Goal: Transaction & Acquisition: Obtain resource

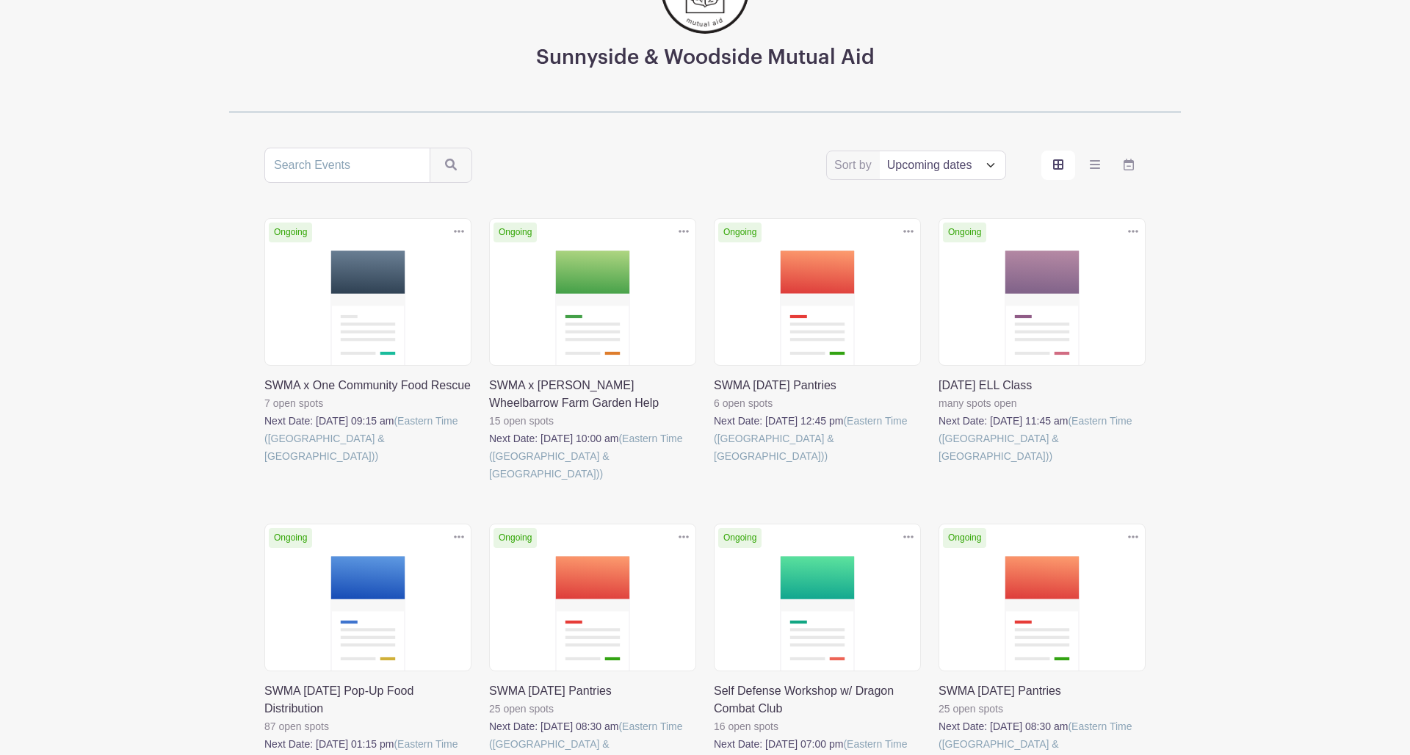
scroll to position [170, 0]
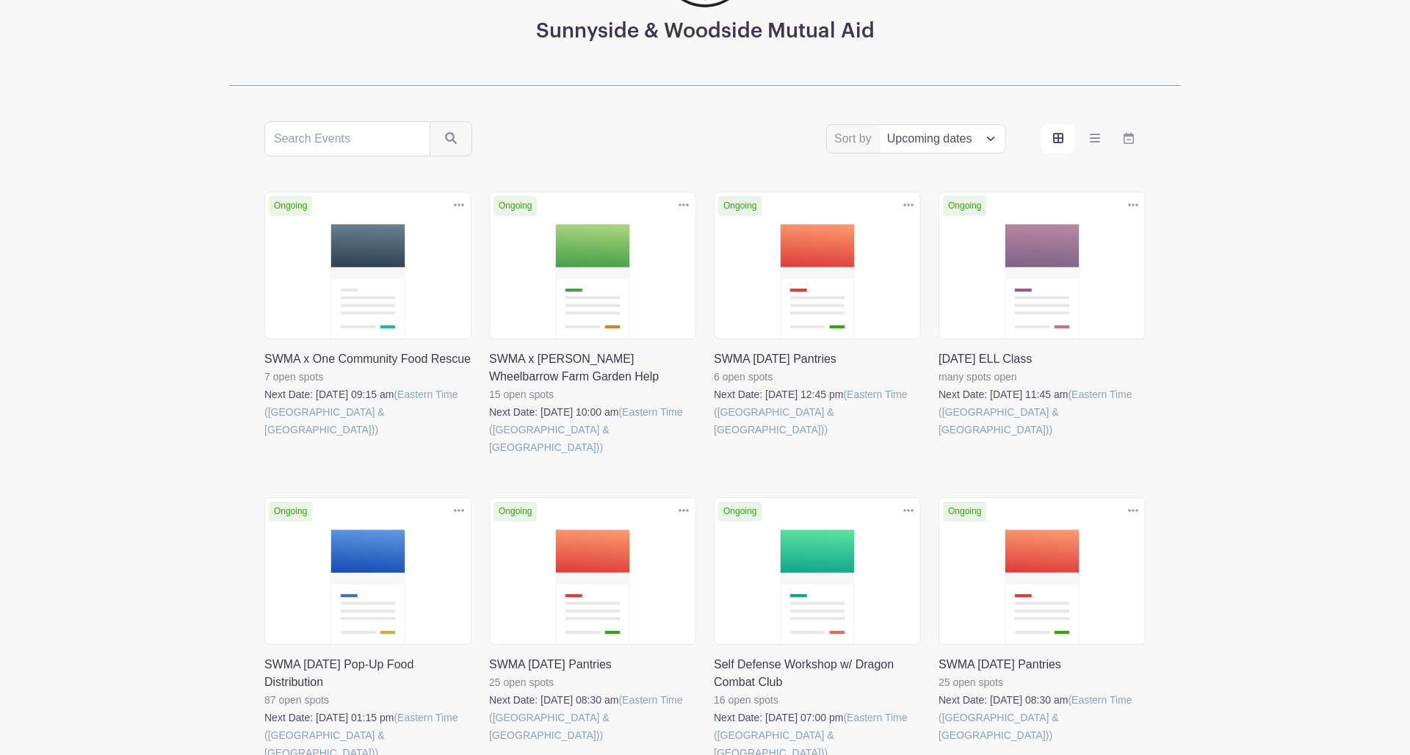
click at [714, 438] on link at bounding box center [714, 438] width 0 height 0
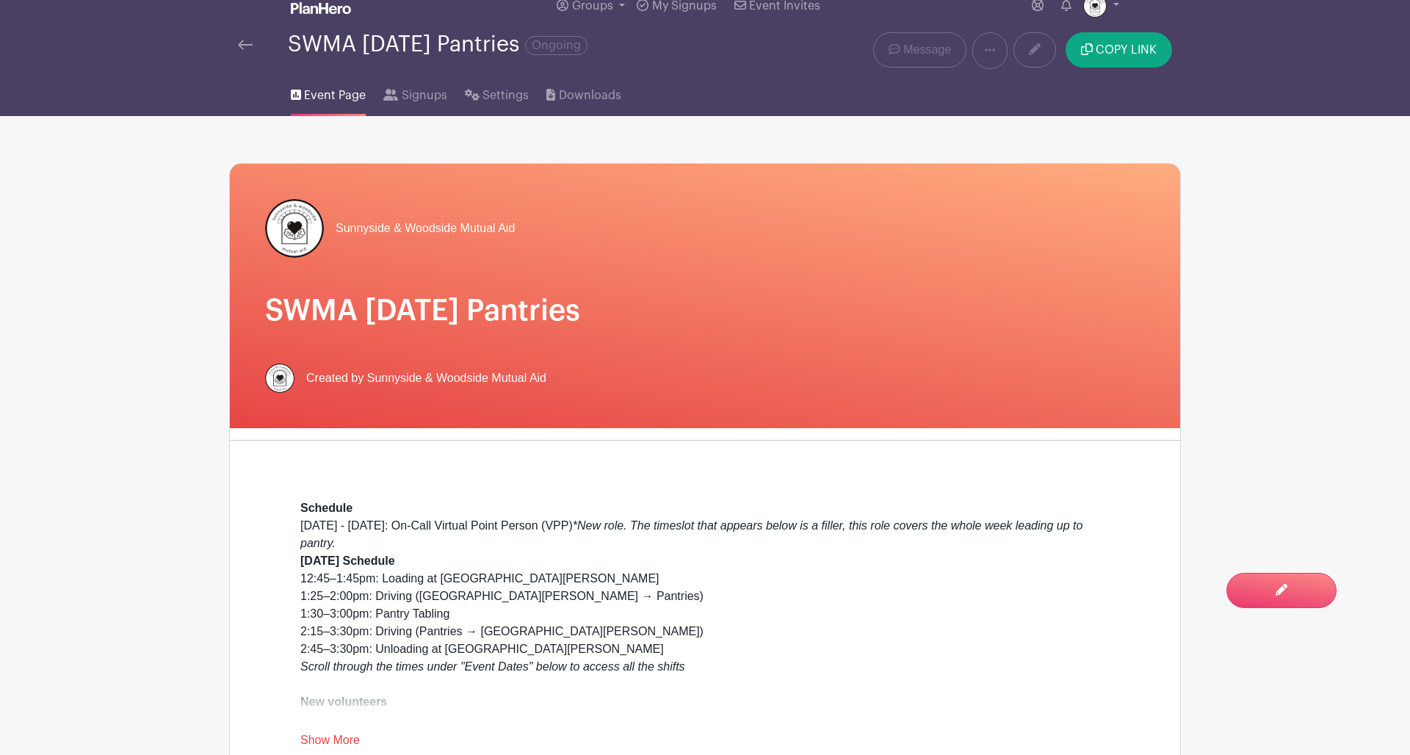
scroll to position [32, 0]
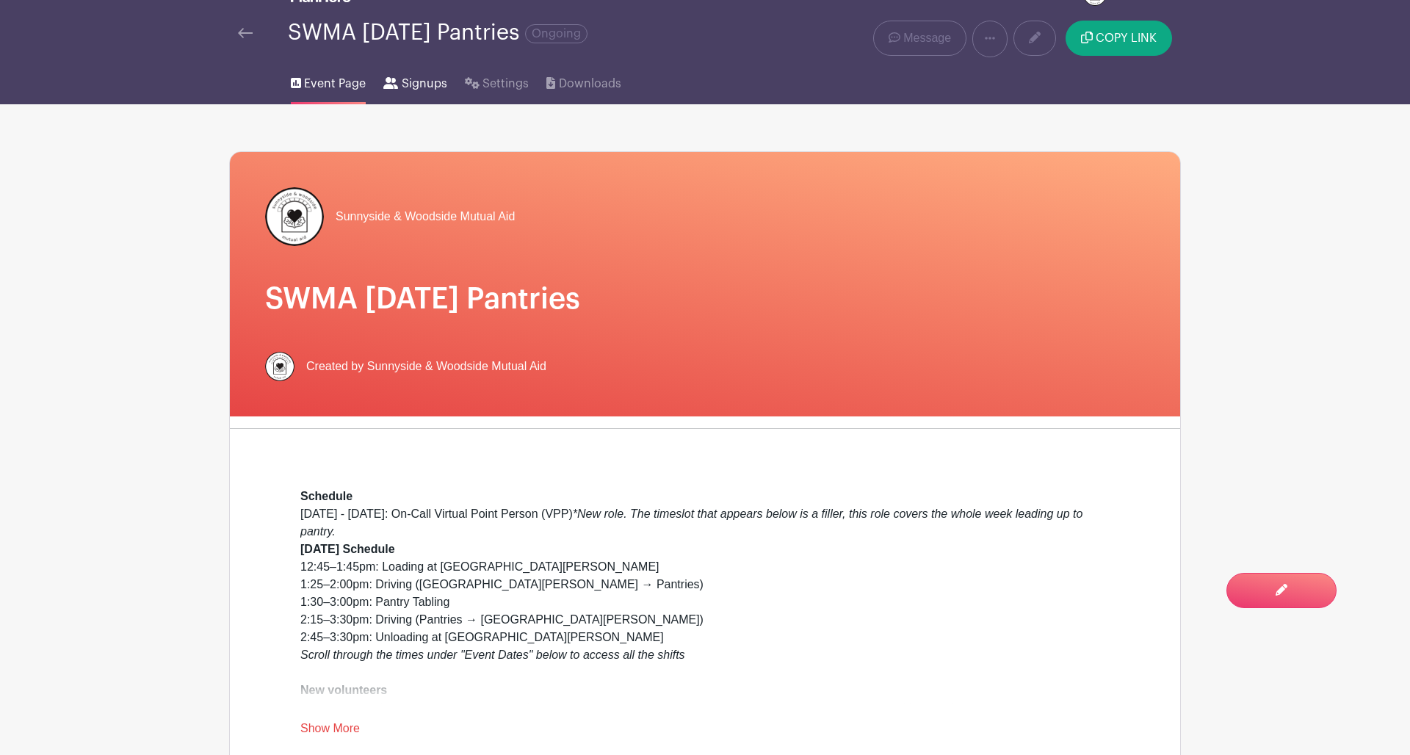
click at [406, 81] on span "Signups" at bounding box center [425, 84] width 46 height 18
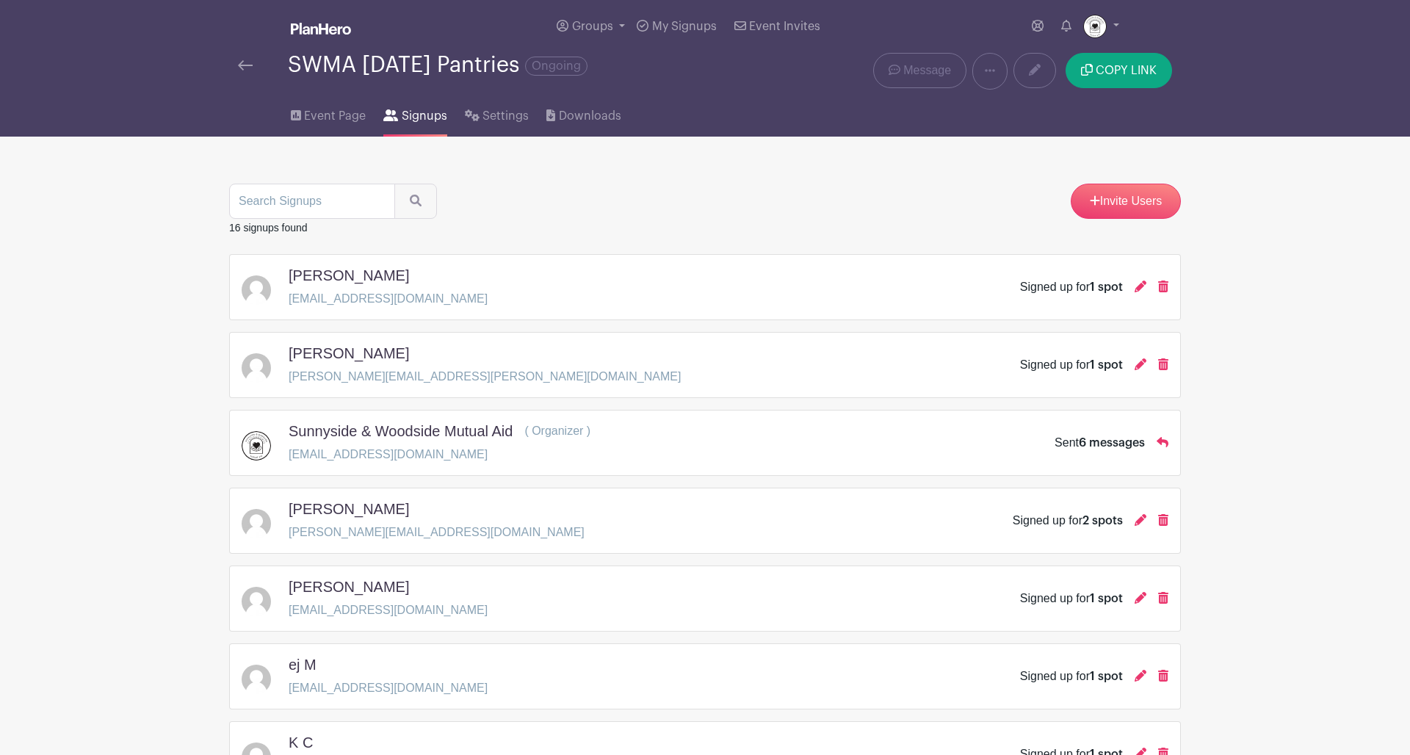
scroll to position [1, 0]
click at [336, 116] on span "Event Page" at bounding box center [335, 115] width 62 height 18
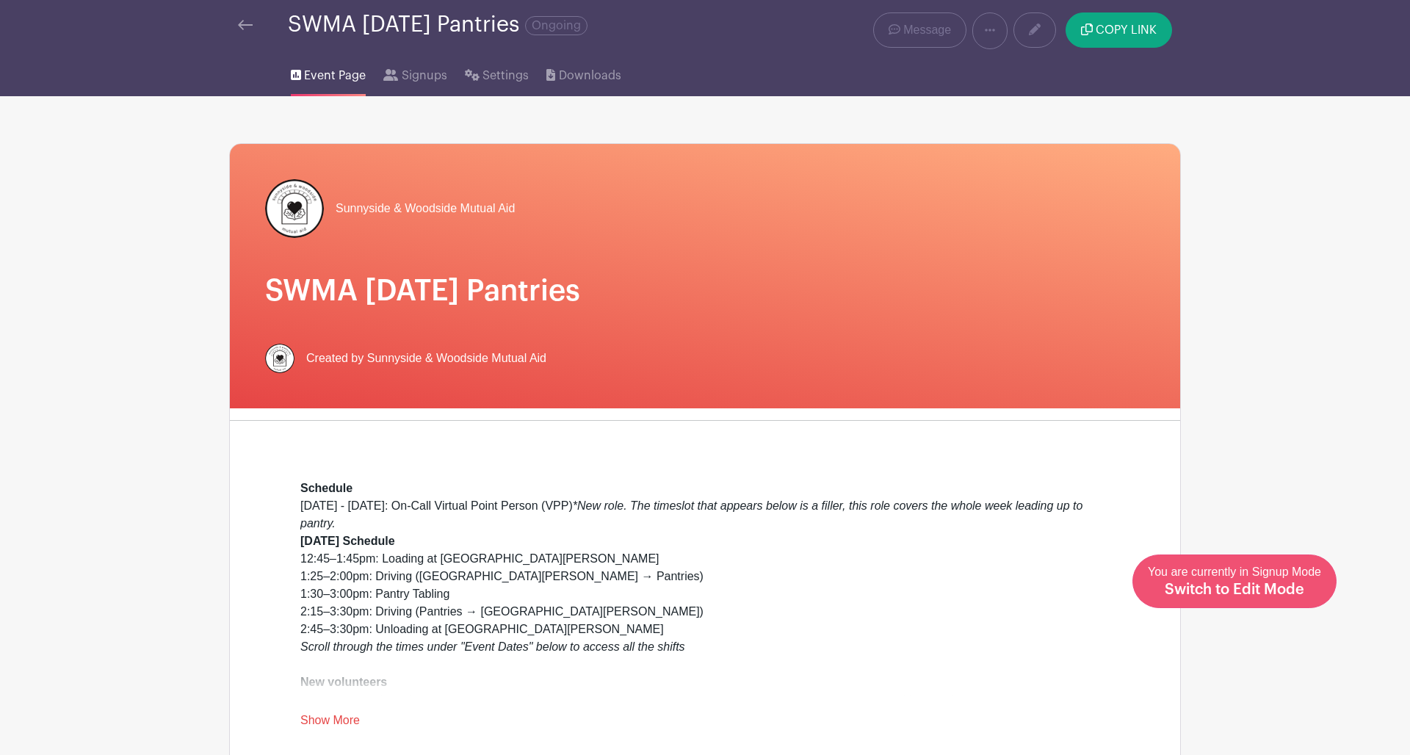
scroll to position [45, 0]
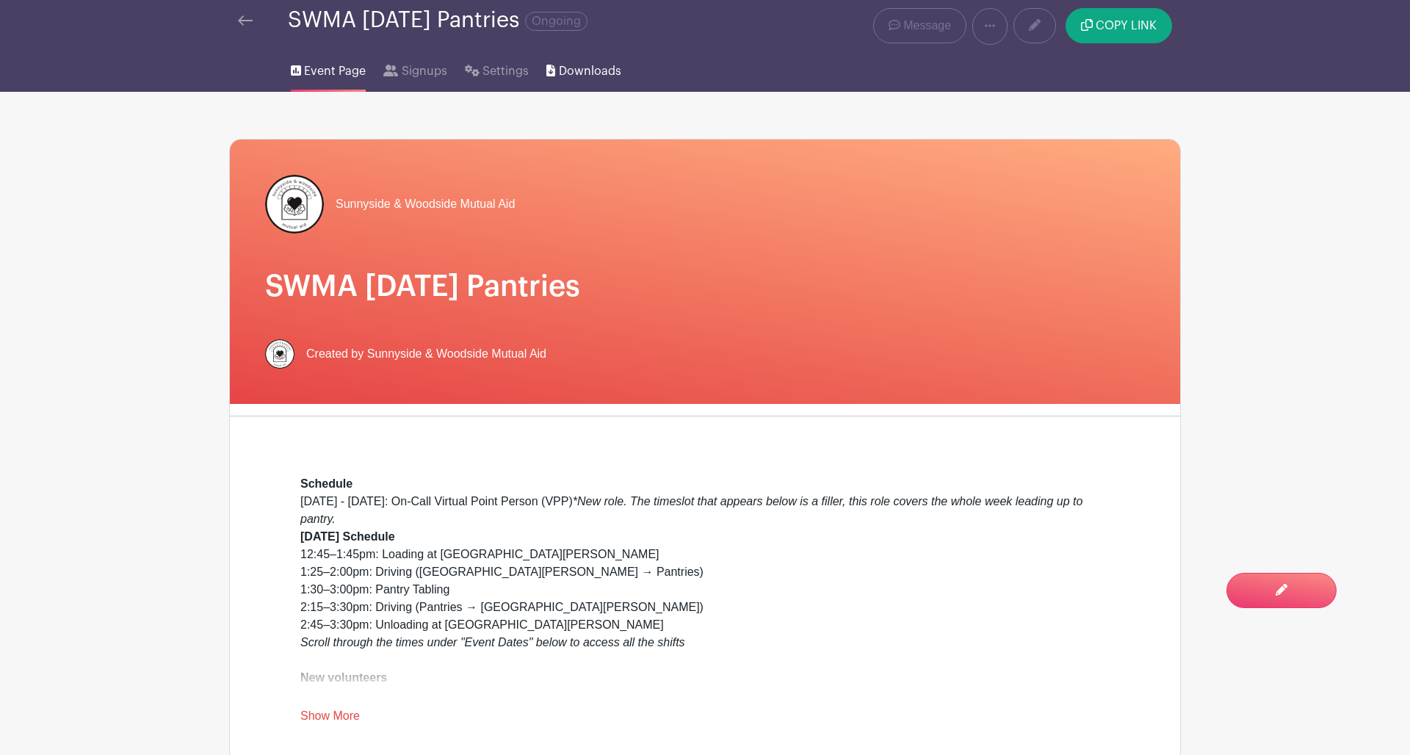
click at [571, 75] on span "Downloads" at bounding box center [590, 71] width 62 height 18
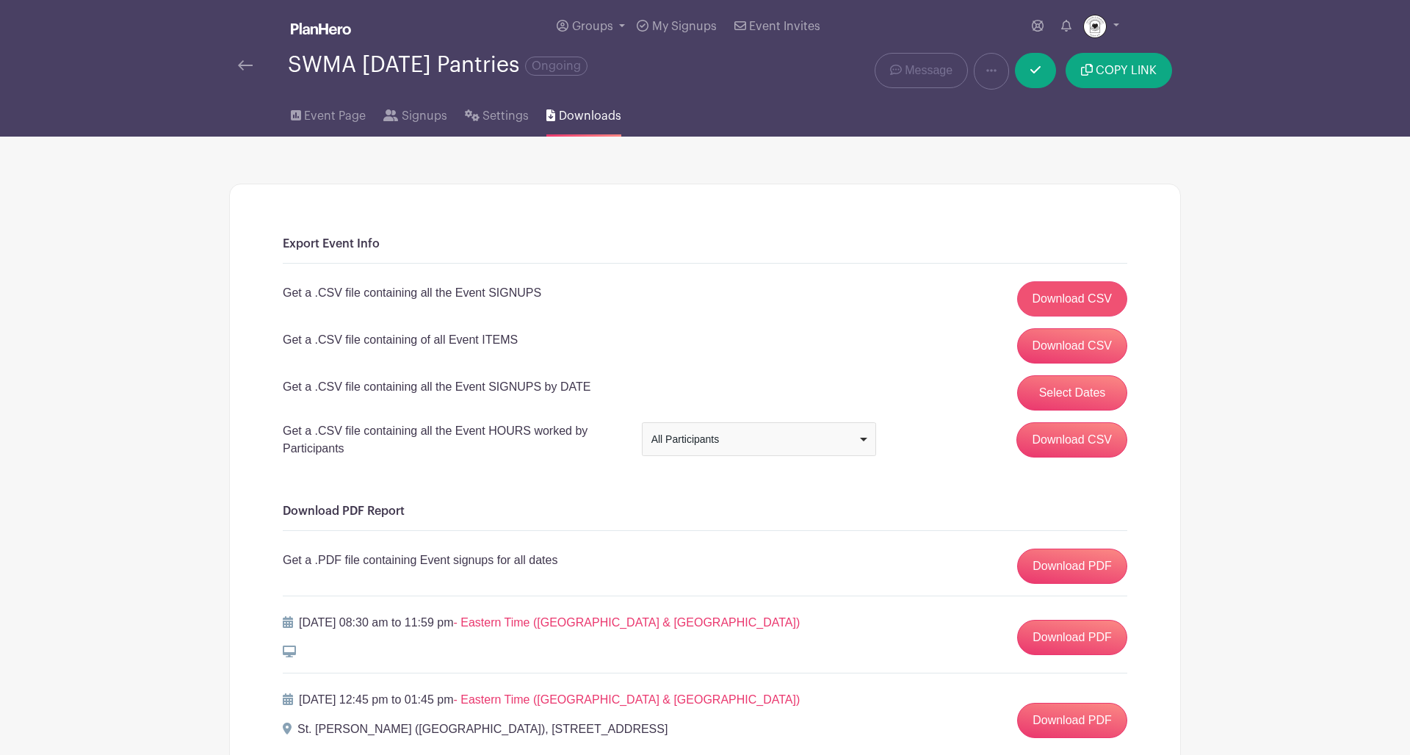
click at [1044, 300] on link "Download CSV" at bounding box center [1072, 298] width 111 height 35
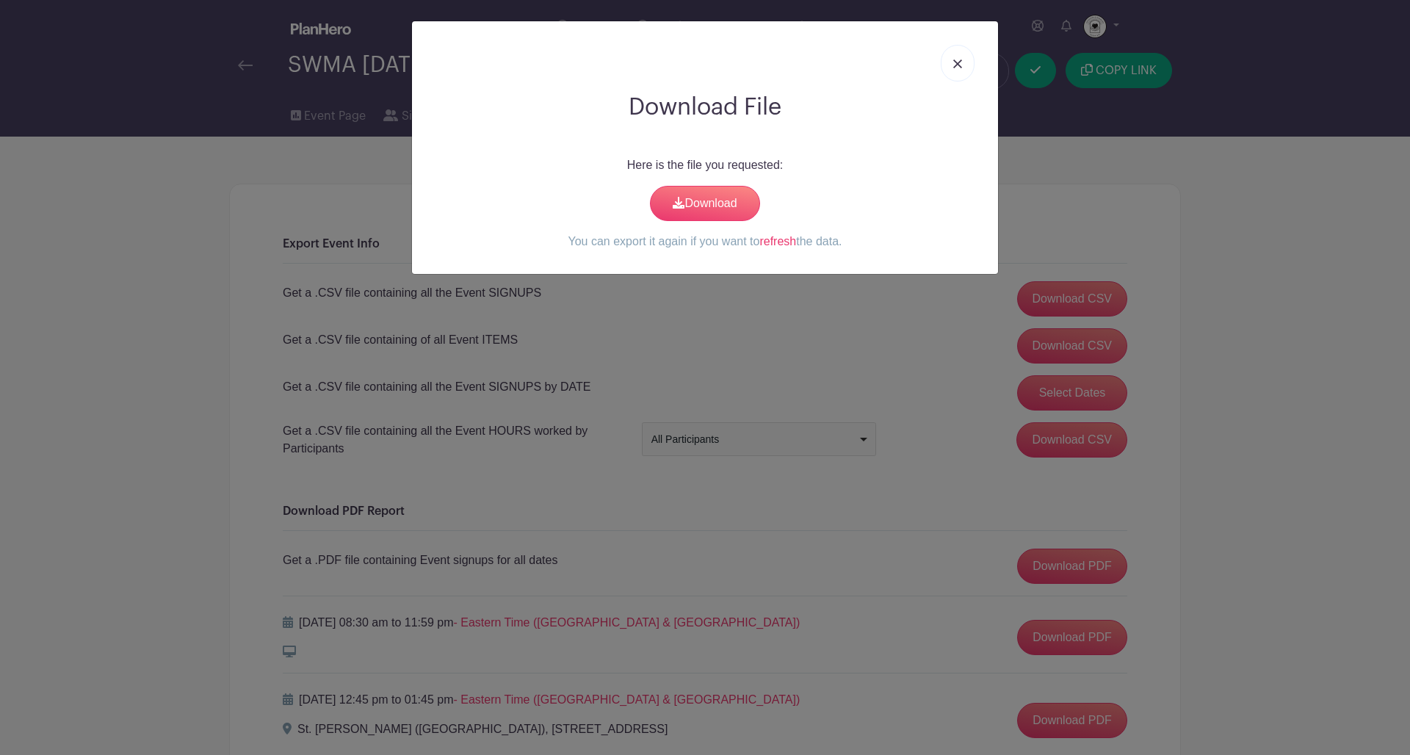
click at [949, 70] on link at bounding box center [958, 63] width 34 height 37
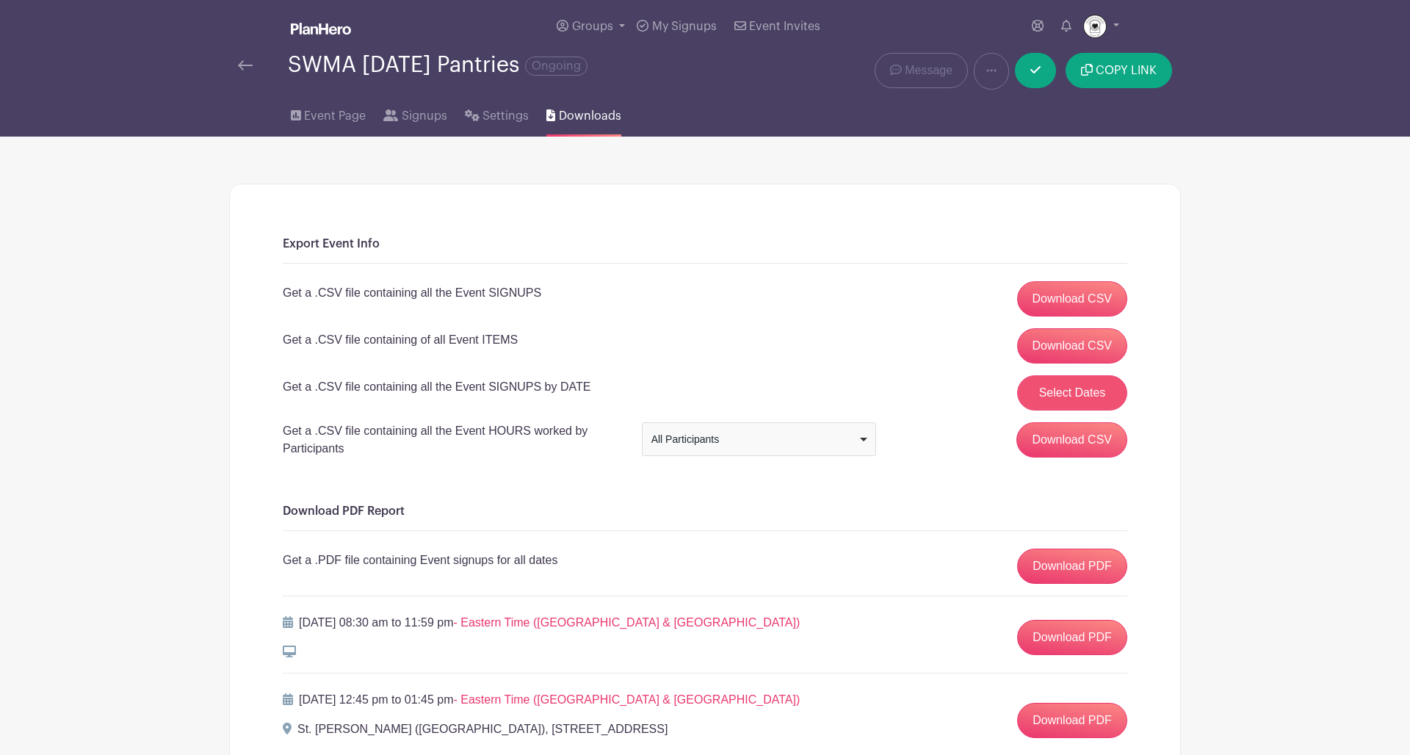
click at [1060, 398] on button "Select Dates" at bounding box center [1072, 392] width 110 height 35
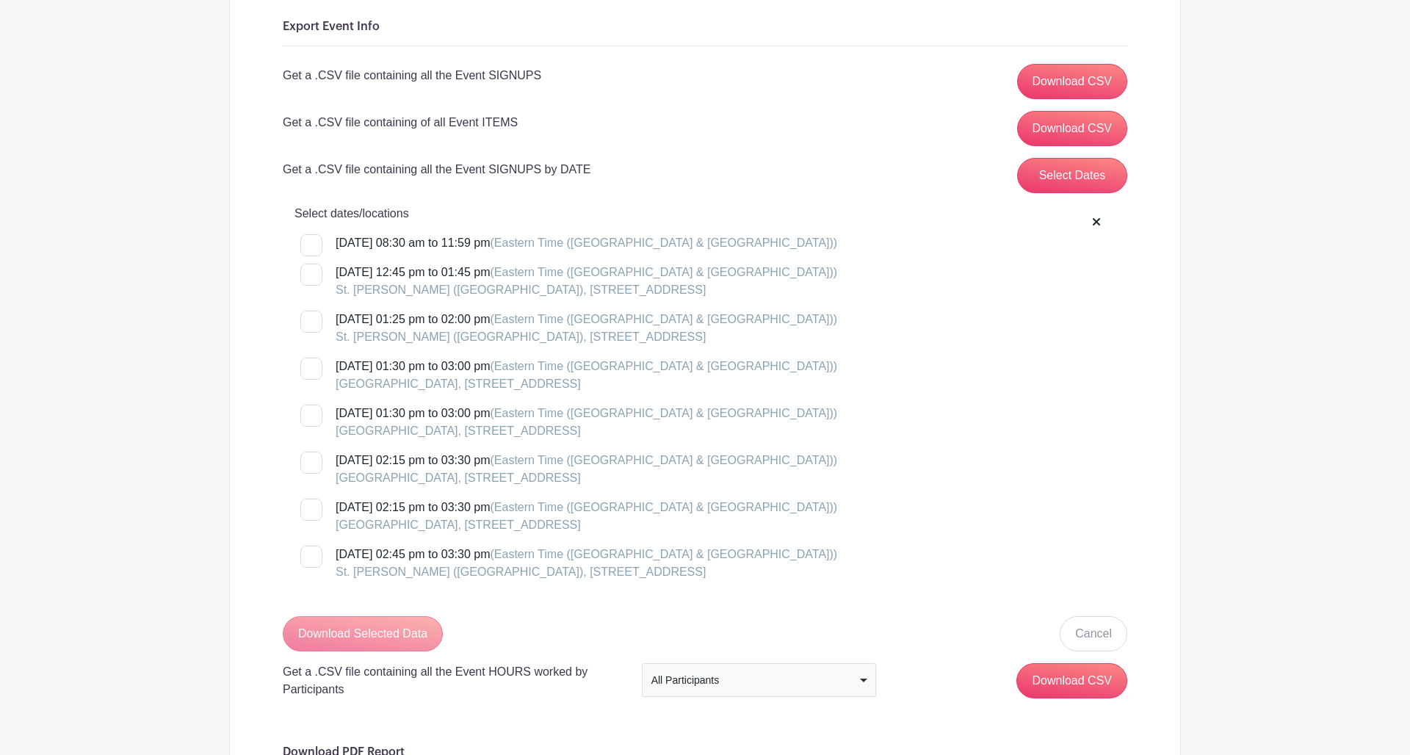
scroll to position [218, 0]
click at [311, 275] on div at bounding box center [311, 274] width 22 height 22
click at [310, 272] on input "[DATE] 12:45 pm to 01:45 pm (Eastern Time ([GEOGRAPHIC_DATA] & [GEOGRAPHIC_DATA…" at bounding box center [305, 268] width 10 height 10
checkbox input "true"
click at [311, 322] on div at bounding box center [311, 321] width 22 height 22
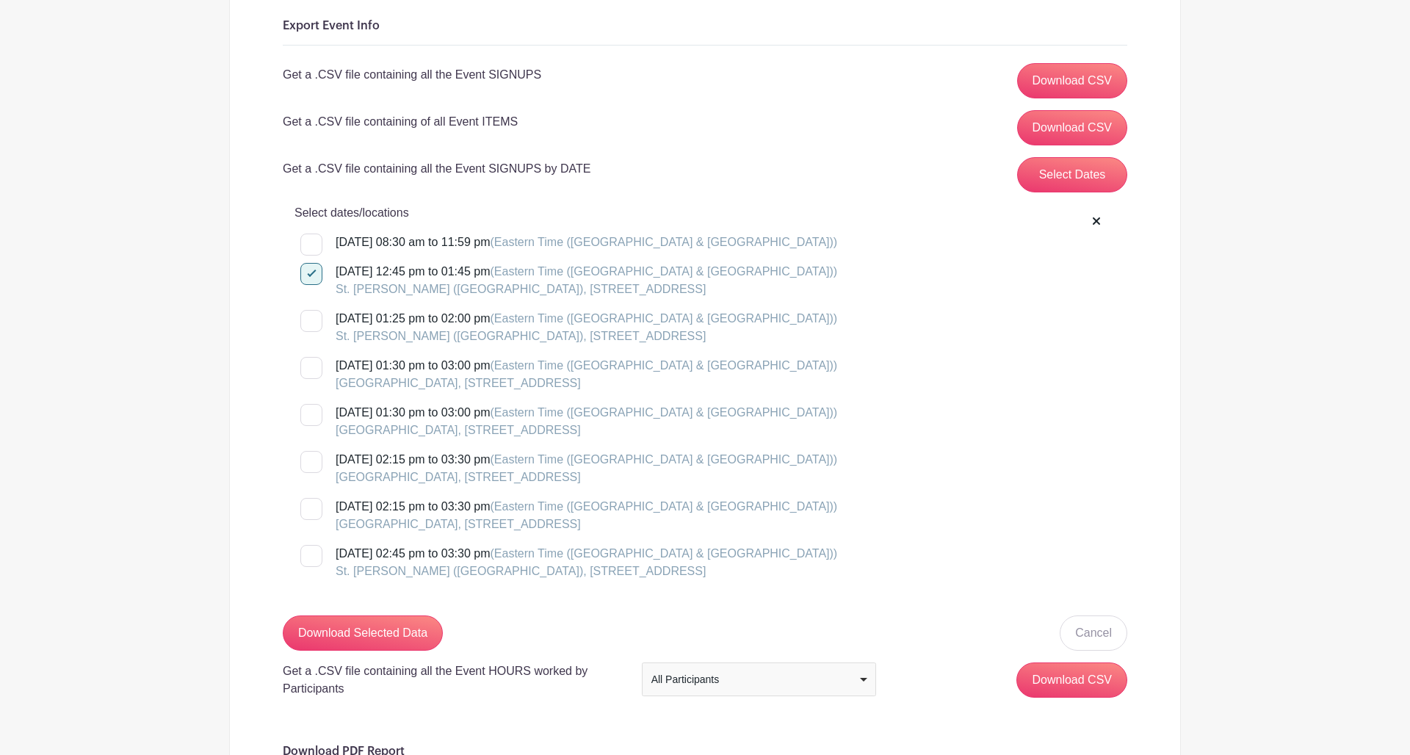
click at [310, 319] on input "[DATE] 01:25 pm to 02:00 pm (Eastern Time ([GEOGRAPHIC_DATA] & [GEOGRAPHIC_DATA…" at bounding box center [305, 315] width 10 height 10
checkbox input "true"
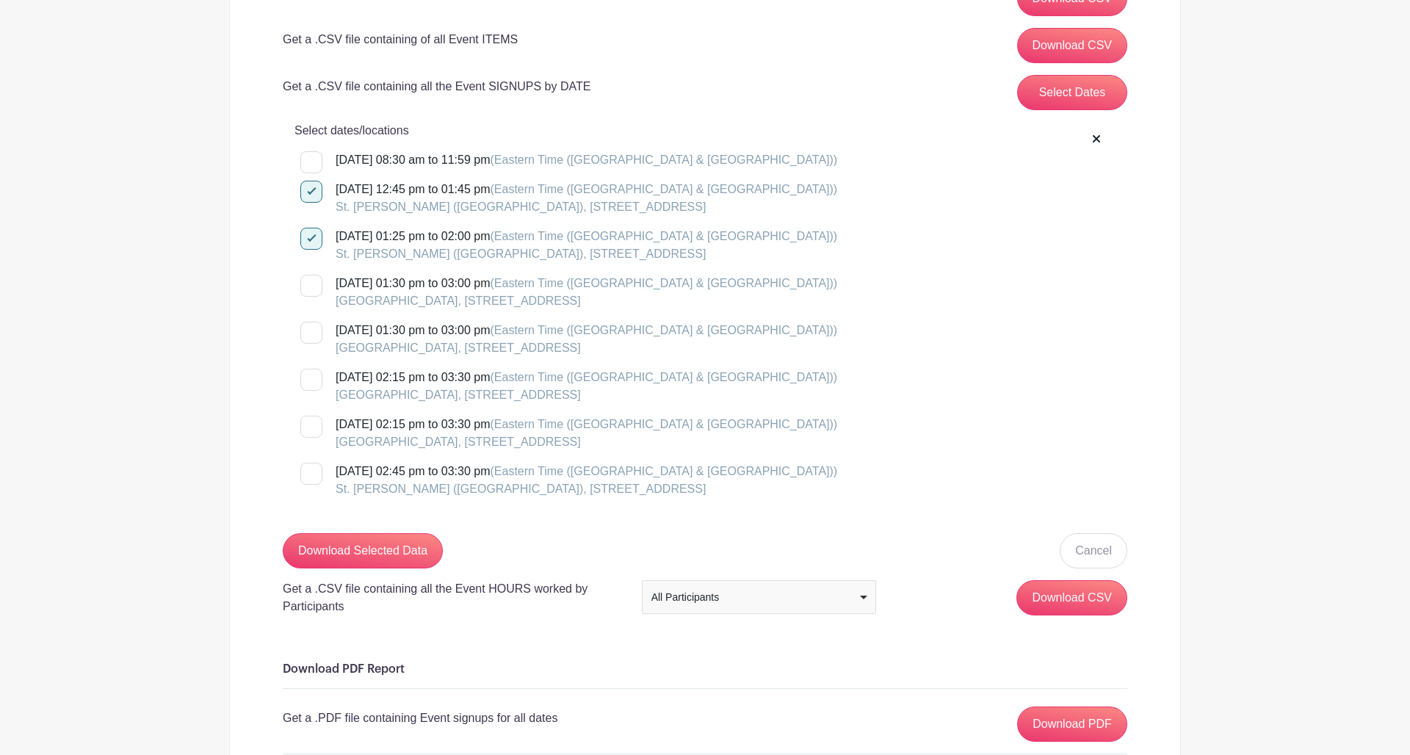
scroll to position [297, 0]
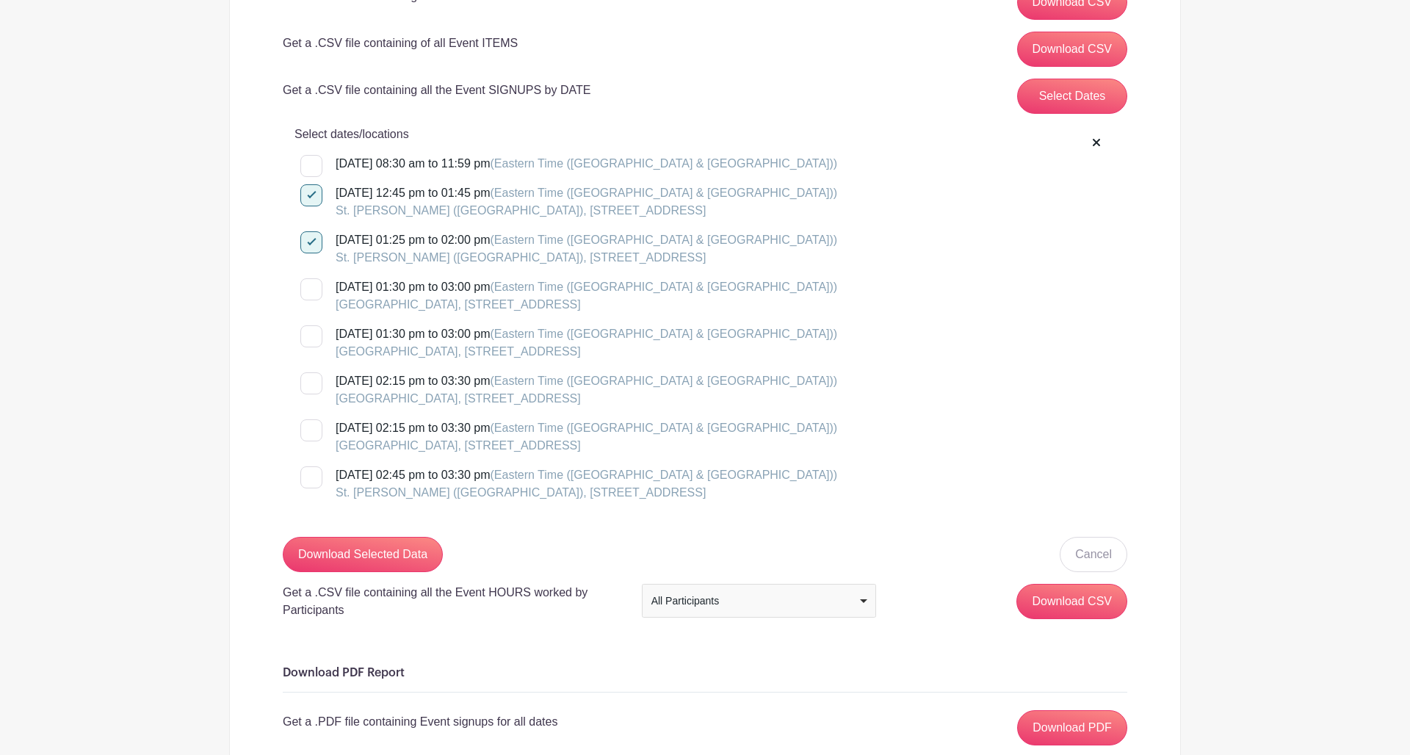
click at [307, 196] on div at bounding box center [311, 195] width 22 height 22
click at [307, 194] on input "[DATE] 12:45 pm to 01:45 pm (Eastern Time ([GEOGRAPHIC_DATA] & [GEOGRAPHIC_DATA…" at bounding box center [305, 189] width 10 height 10
checkbox input "false"
click at [307, 246] on div at bounding box center [311, 242] width 22 height 22
click at [307, 241] on input "[DATE] 01:25 pm to 02:00 pm (Eastern Time ([GEOGRAPHIC_DATA] & [GEOGRAPHIC_DATA…" at bounding box center [305, 236] width 10 height 10
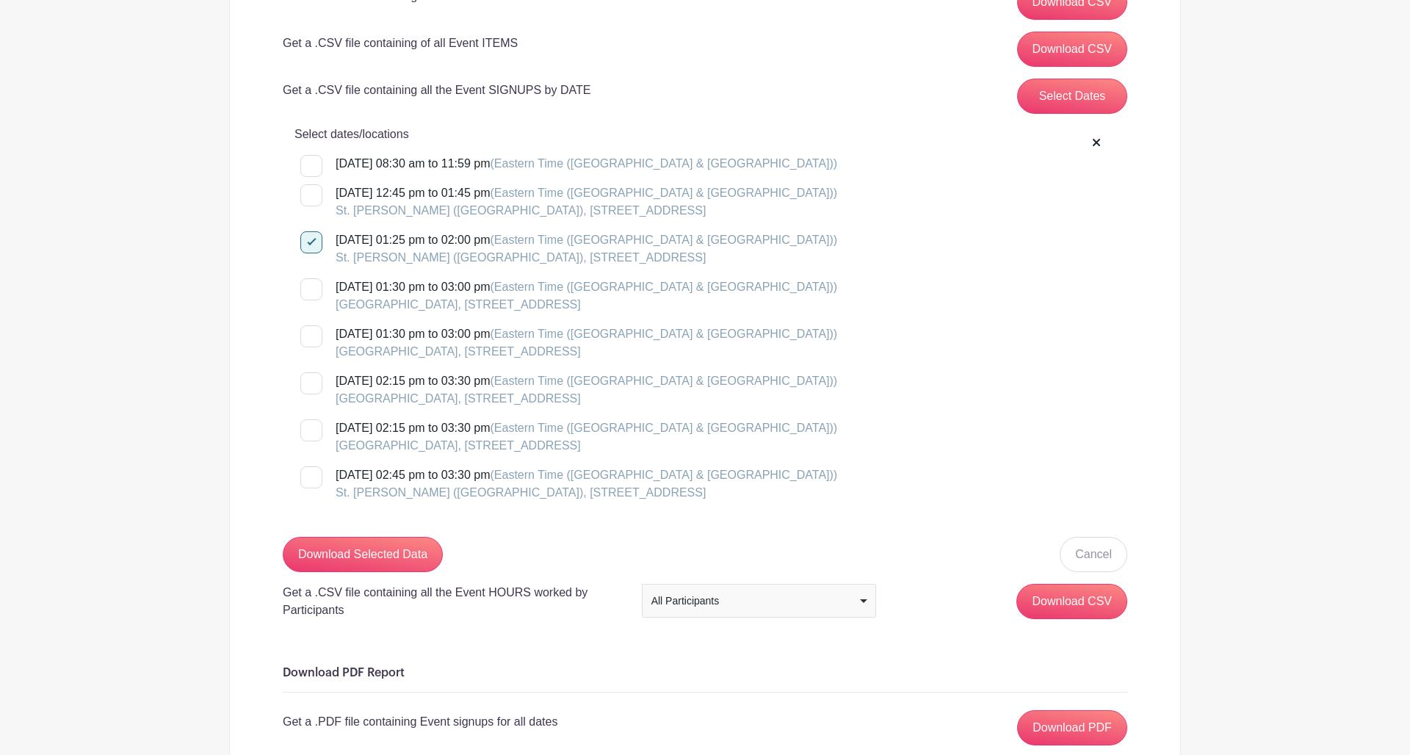
checkbox input "false"
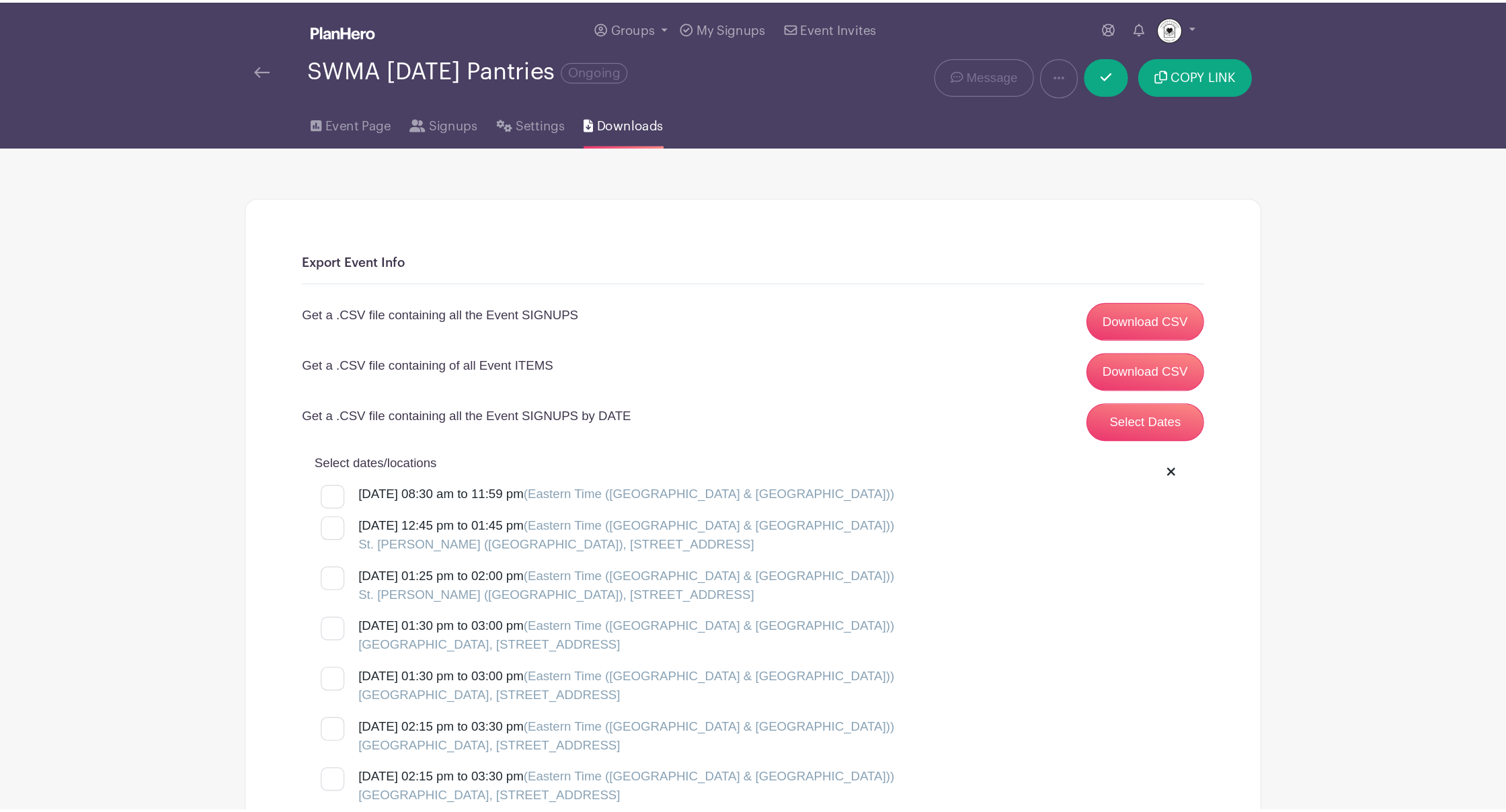
scroll to position [0, 0]
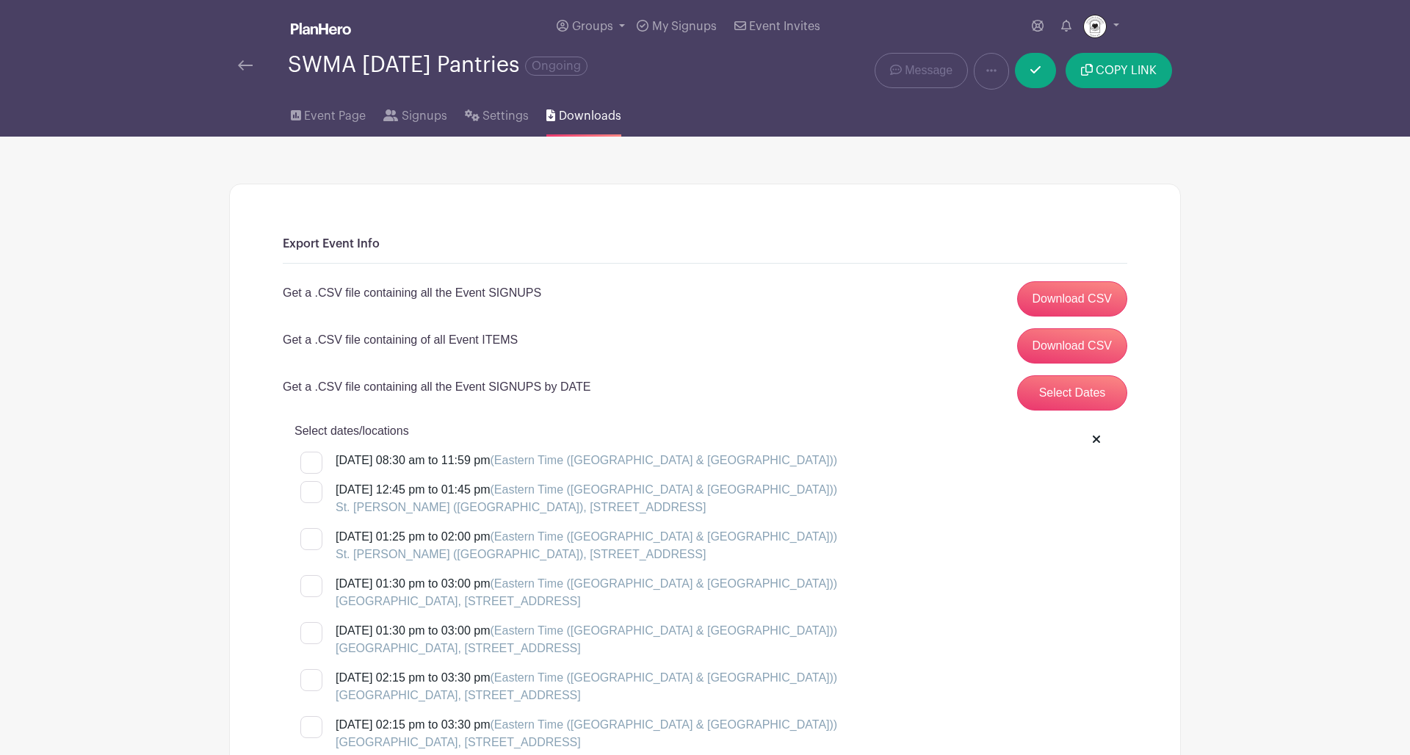
click at [1068, 295] on link "Download CSV" at bounding box center [1072, 298] width 111 height 35
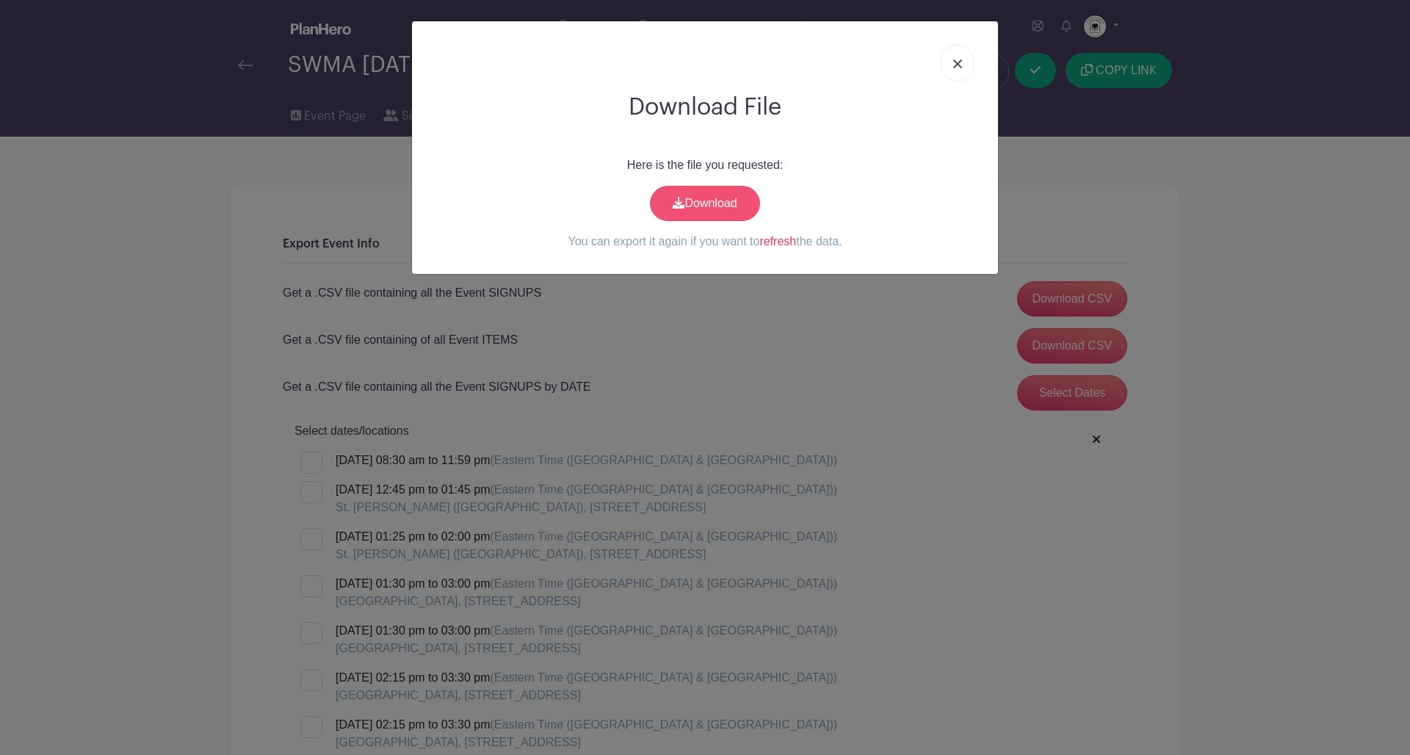
click at [691, 193] on link "Download" at bounding box center [705, 203] width 110 height 35
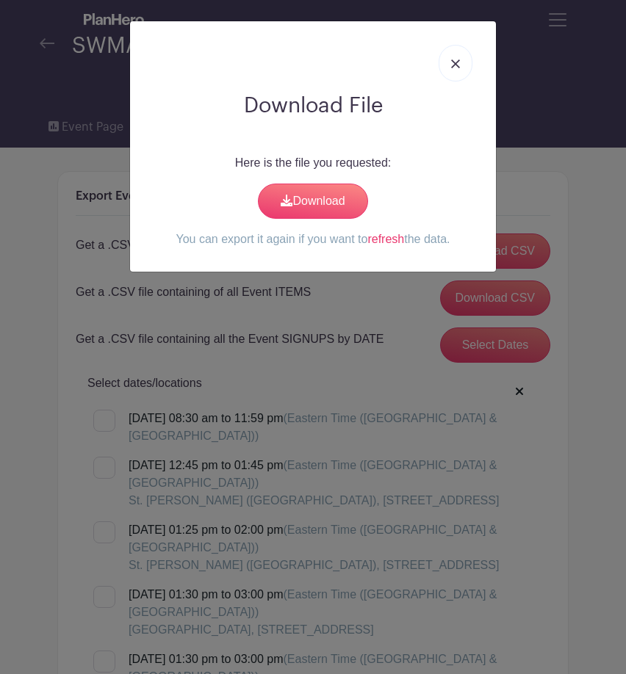
drag, startPoint x: 457, startPoint y: 65, endPoint x: 463, endPoint y: 59, distance: 8.8
click at [457, 65] on img at bounding box center [455, 63] width 9 height 9
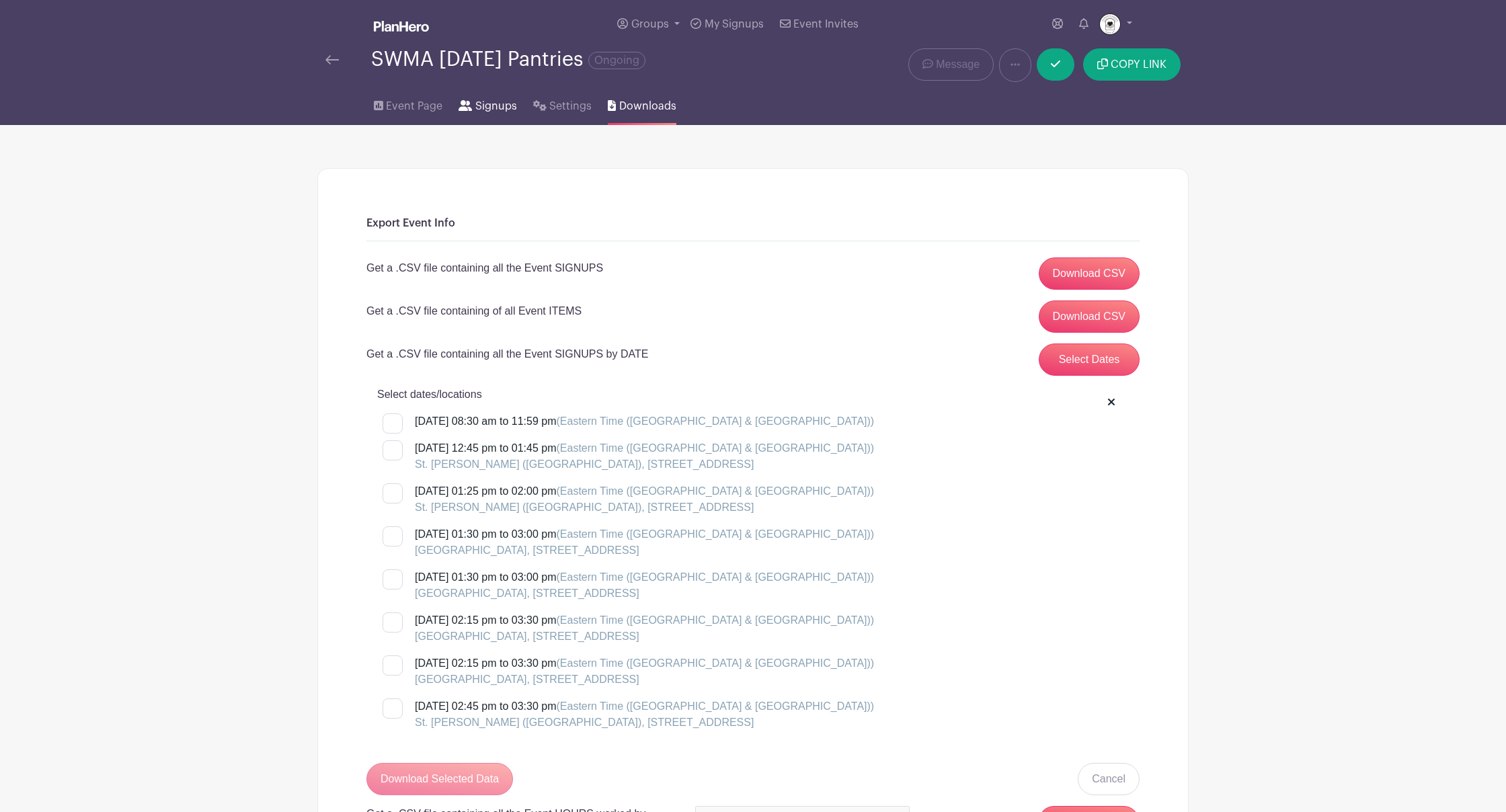
click at [495, 107] on span "Signups" at bounding box center [496, 106] width 42 height 16
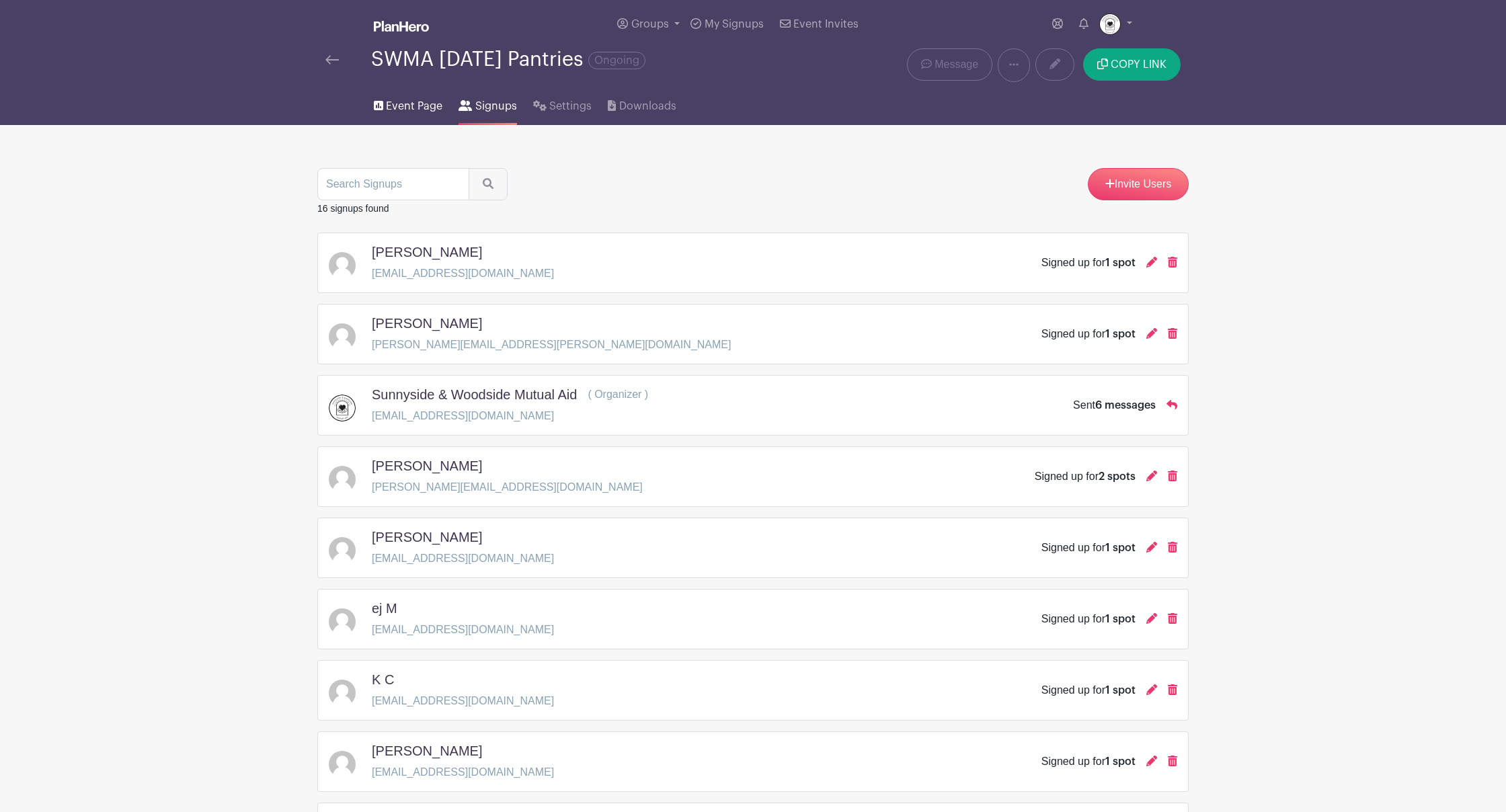
click at [434, 107] on span "Event Page" at bounding box center [415, 106] width 57 height 16
